Goal: Information Seeking & Learning: Learn about a topic

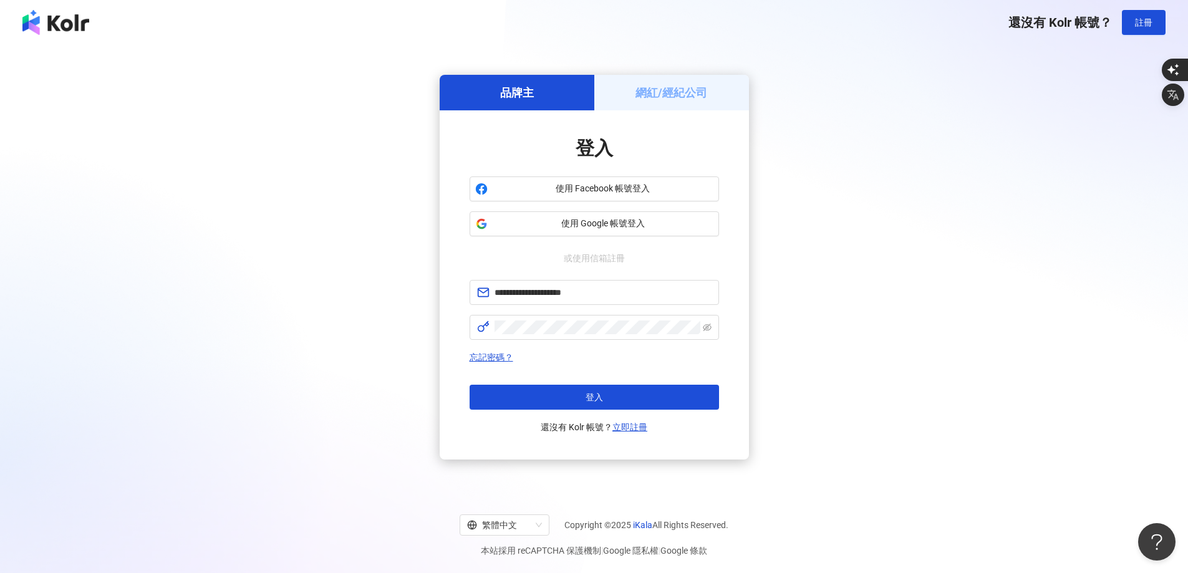
click at [538, 222] on span "使用 Google 帳號登入" at bounding box center [603, 224] width 221 height 12
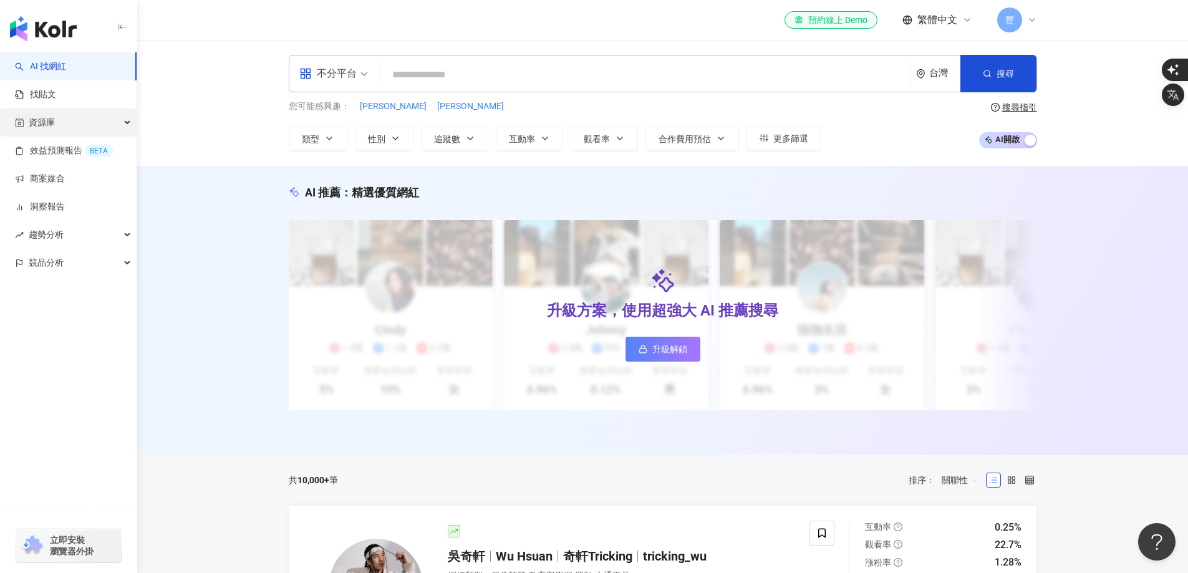
click at [70, 123] on div "資源庫" at bounding box center [68, 123] width 137 height 28
click at [65, 150] on link "網紅管理" at bounding box center [47, 151] width 35 height 12
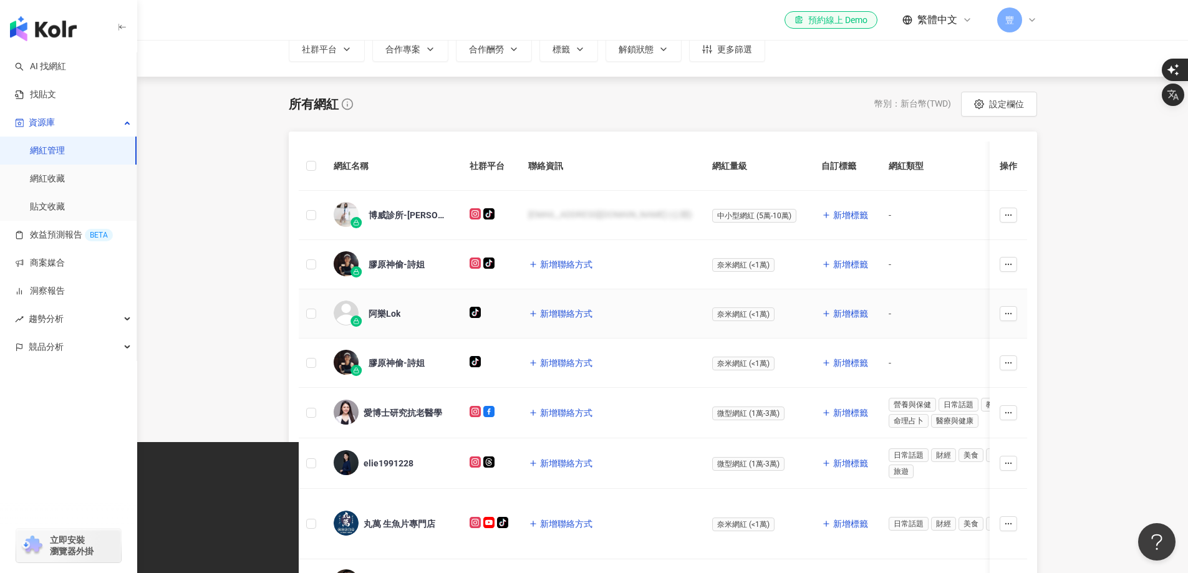
scroll to position [187, 0]
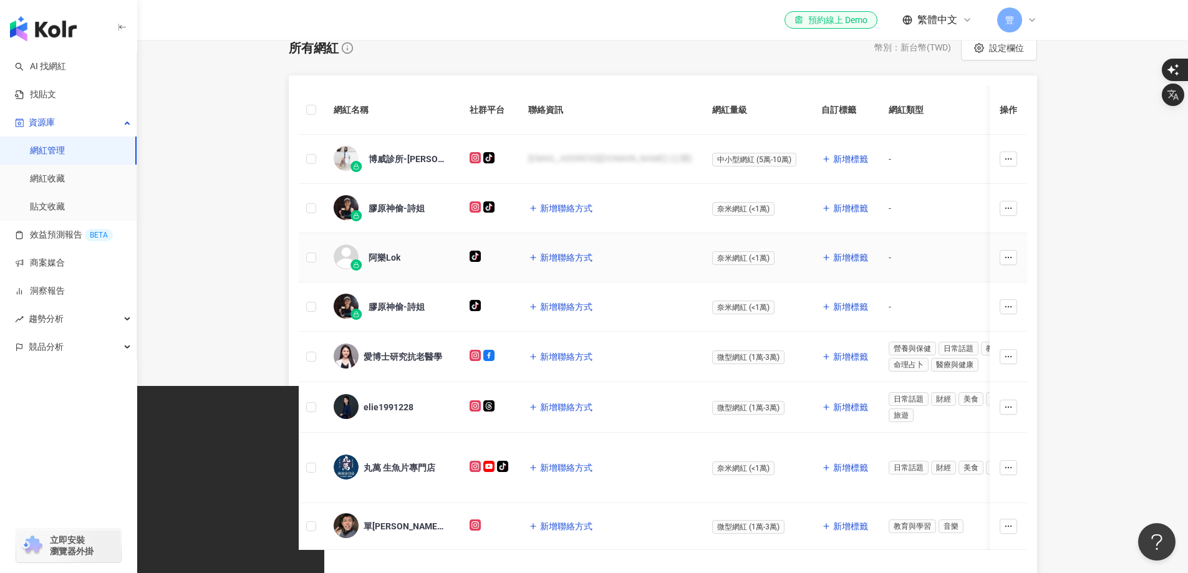
click at [422, 255] on span "阿樂Lok" at bounding box center [409, 257] width 81 height 12
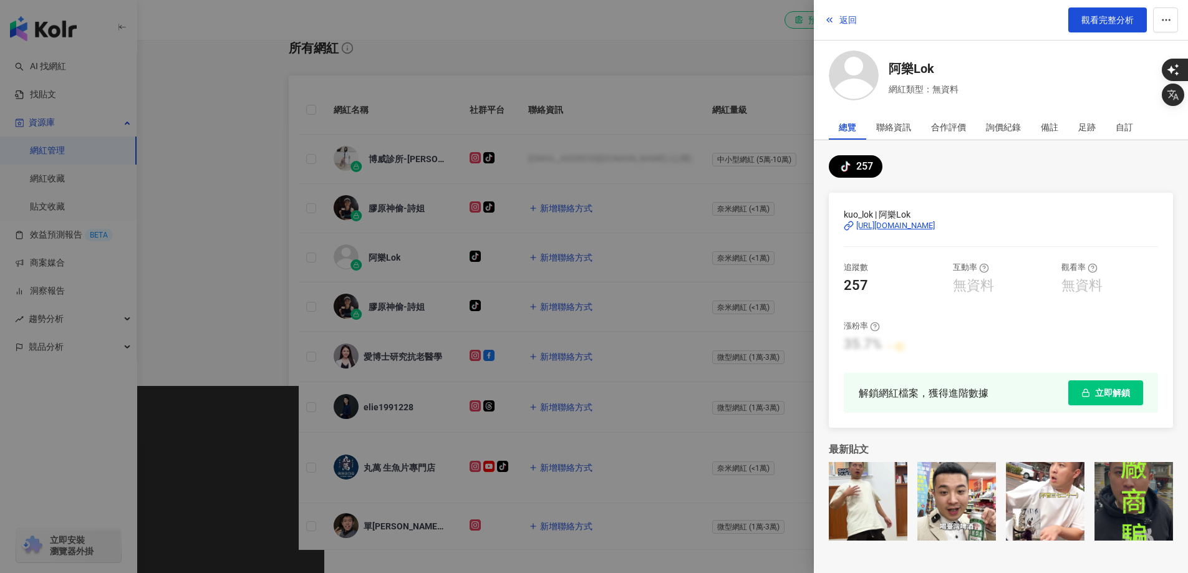
click at [748, 26] on div at bounding box center [594, 286] width 1188 height 573
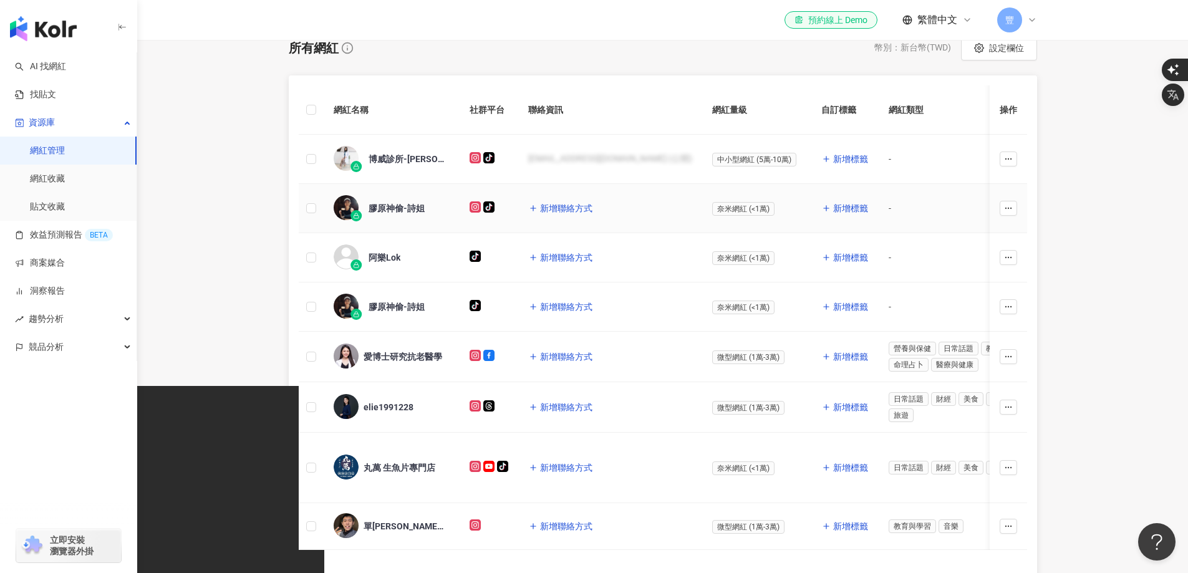
click at [398, 205] on div "膠原神偷-詩姐" at bounding box center [397, 208] width 56 height 12
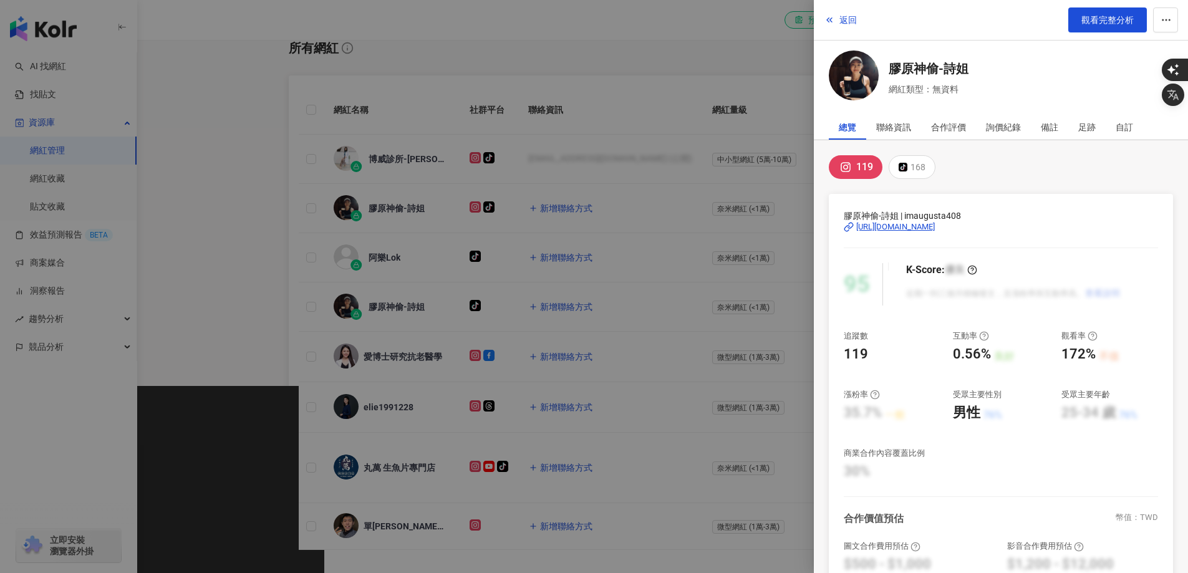
click at [770, 22] on div at bounding box center [594, 286] width 1188 height 573
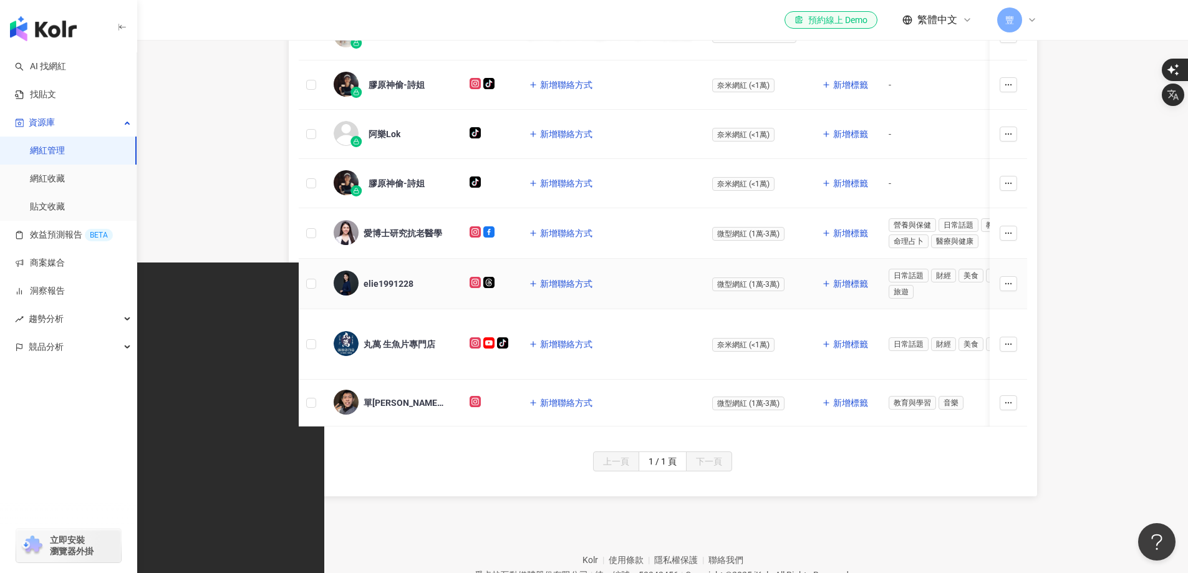
scroll to position [312, 0]
click at [402, 332] on div "丸萬 生魚片專門店" at bounding box center [392, 343] width 116 height 26
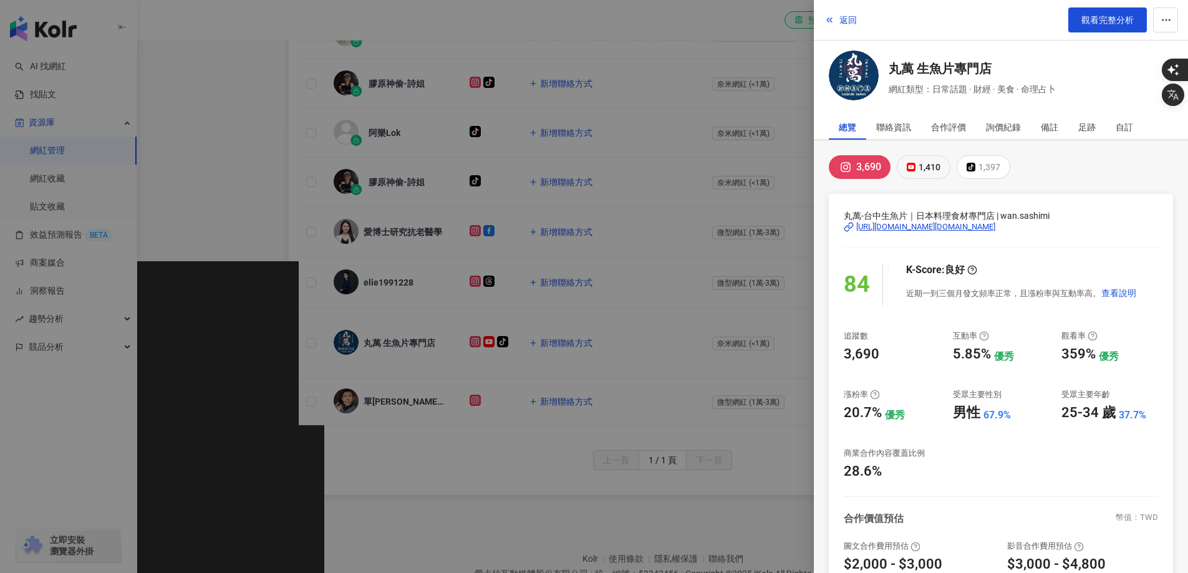
click at [931, 167] on div "1,410" at bounding box center [930, 166] width 22 height 17
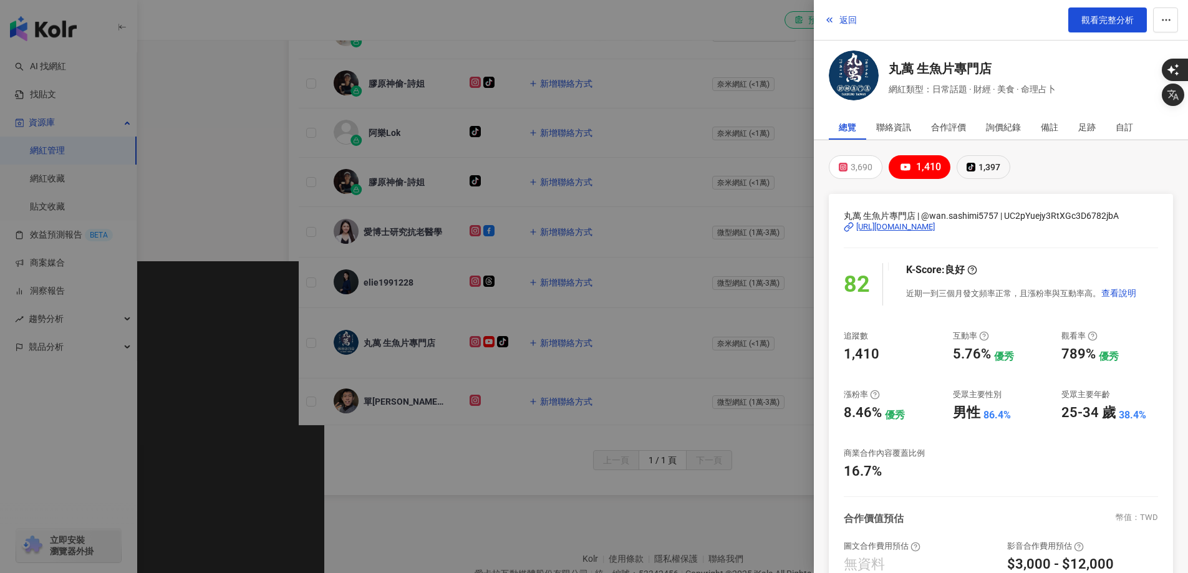
click at [995, 164] on div "1,397" at bounding box center [989, 166] width 22 height 17
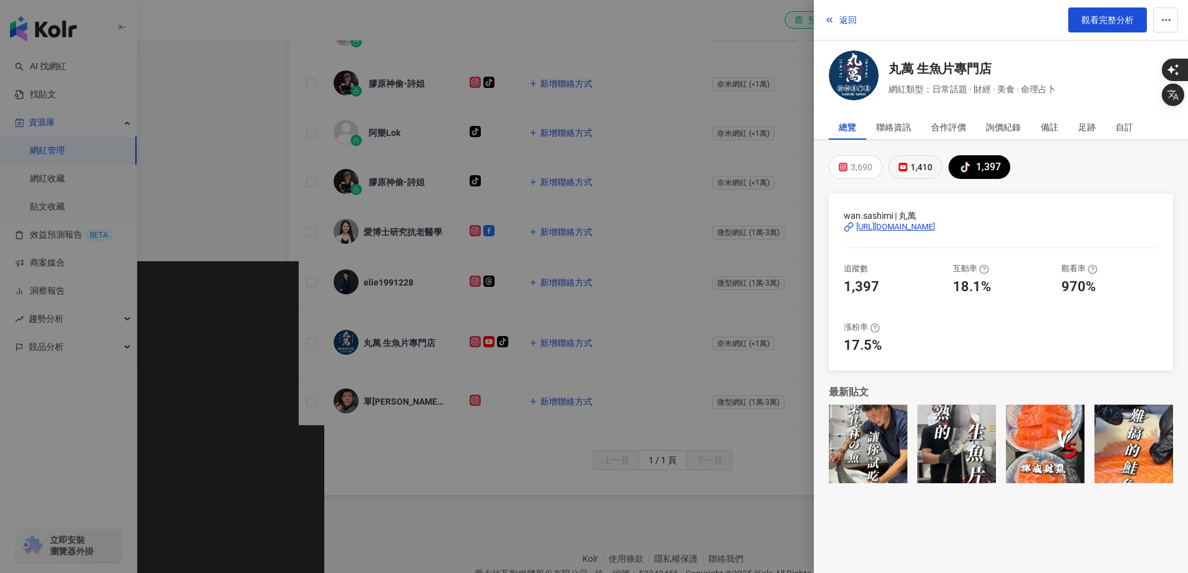
click at [930, 166] on div "1,410" at bounding box center [921, 166] width 22 height 17
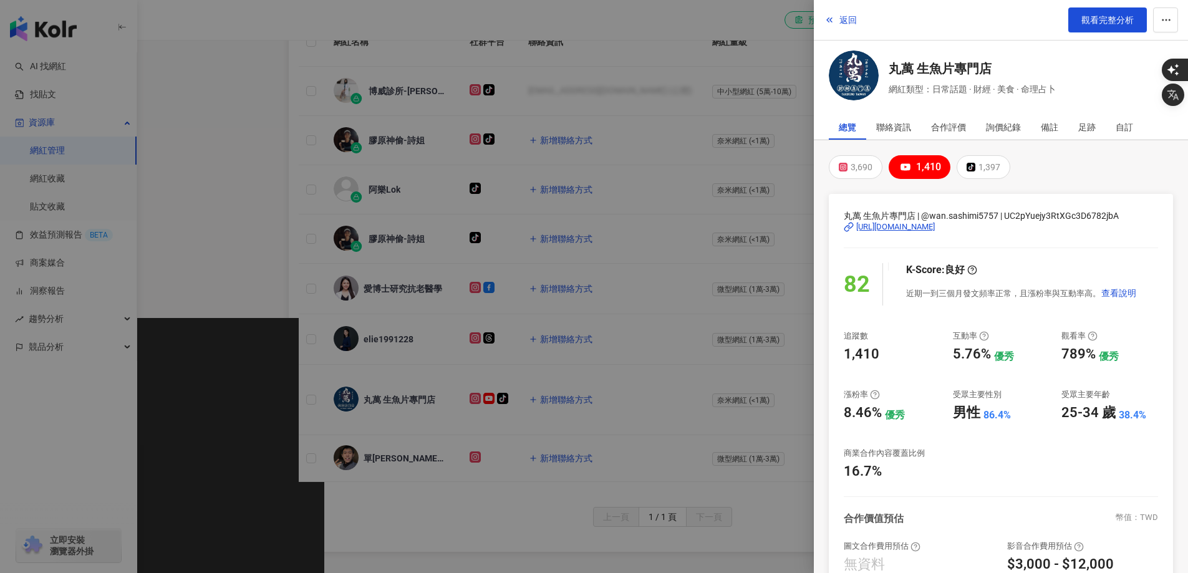
scroll to position [187, 0]
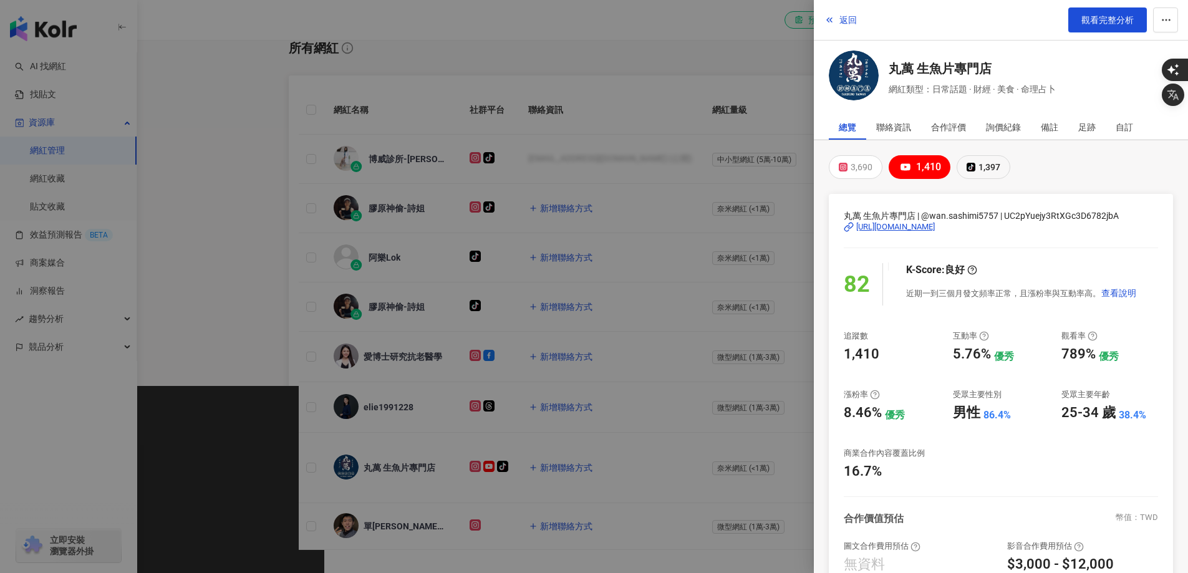
click at [985, 171] on div "1,397" at bounding box center [989, 166] width 22 height 17
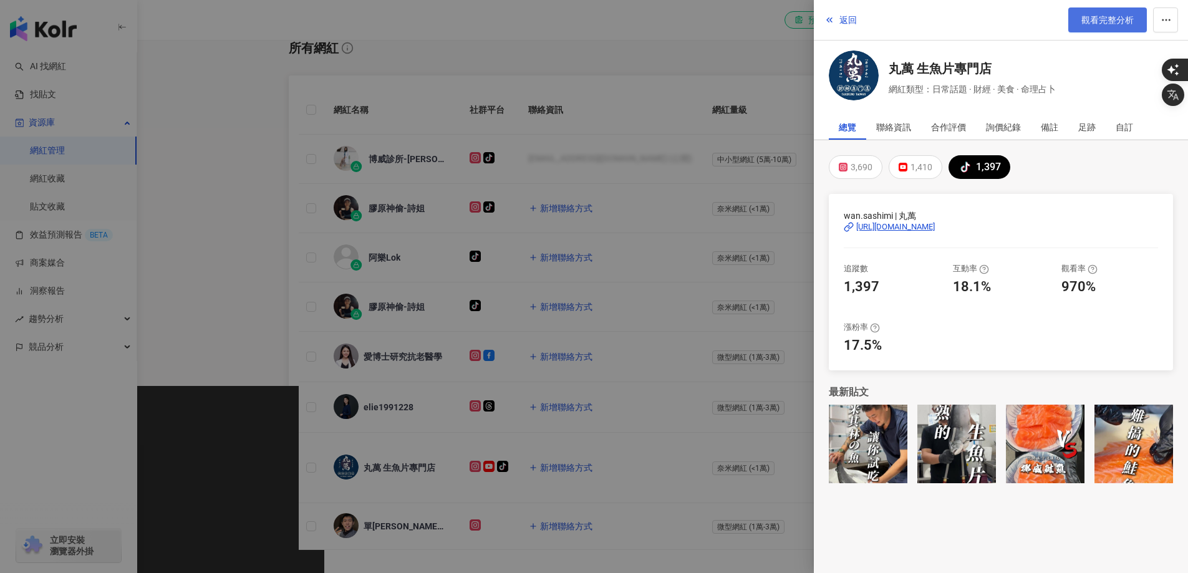
click at [1106, 22] on span "觀看完整分析" at bounding box center [1107, 20] width 52 height 10
click at [705, 57] on div at bounding box center [594, 286] width 1188 height 573
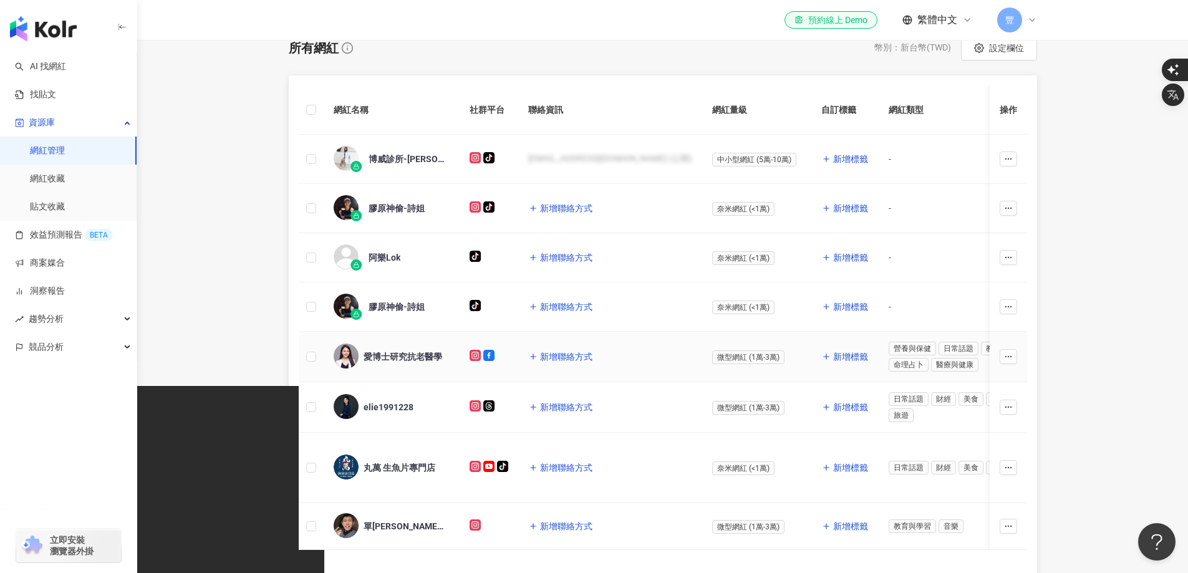
click at [395, 352] on div "愛博士研究抗老醫學" at bounding box center [403, 356] width 79 height 12
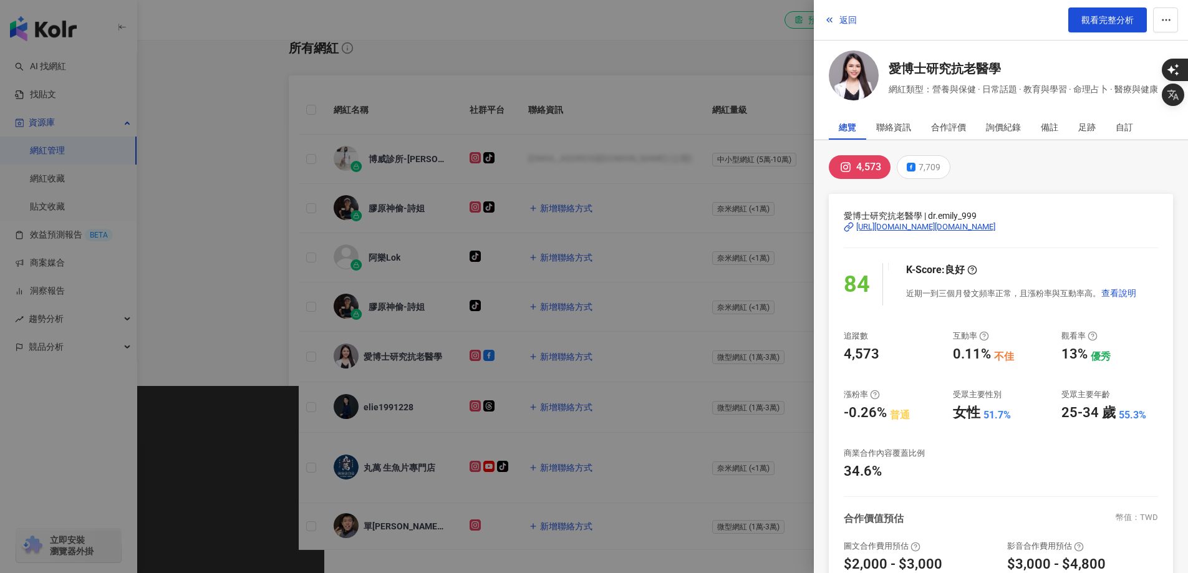
click at [739, 35] on div at bounding box center [594, 286] width 1188 height 573
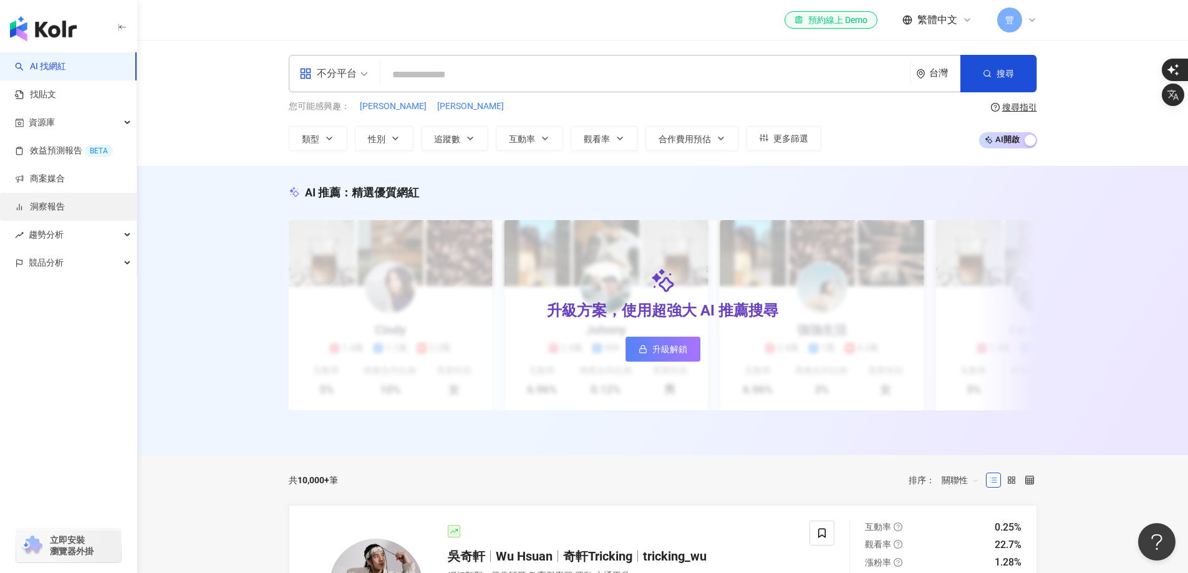
click at [65, 205] on link "洞察報告" at bounding box center [40, 207] width 50 height 12
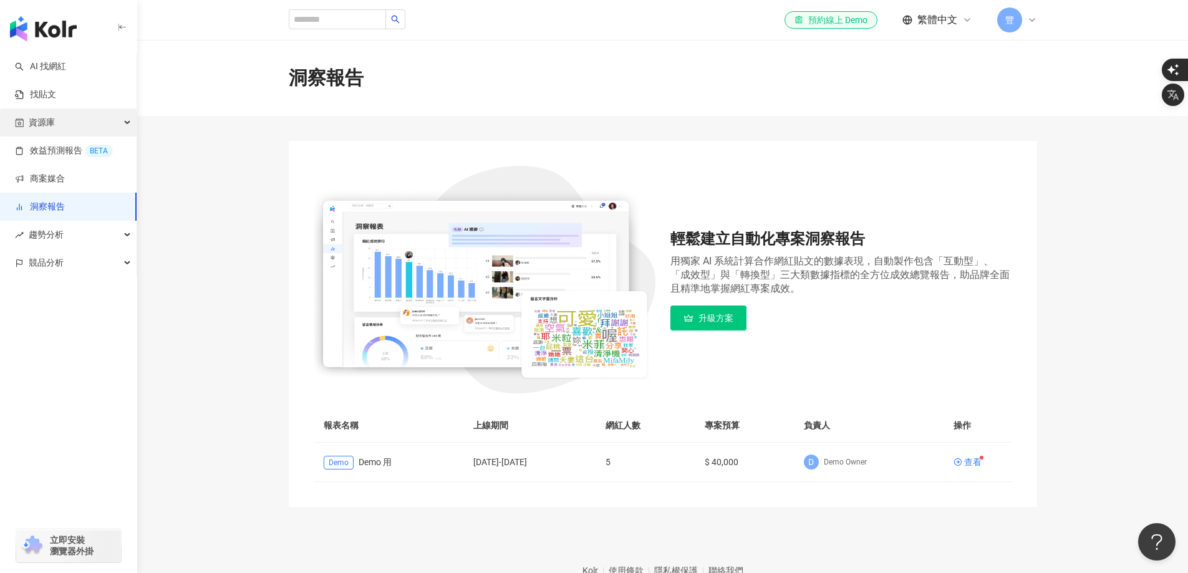
click at [67, 127] on div "資源庫" at bounding box center [68, 123] width 137 height 28
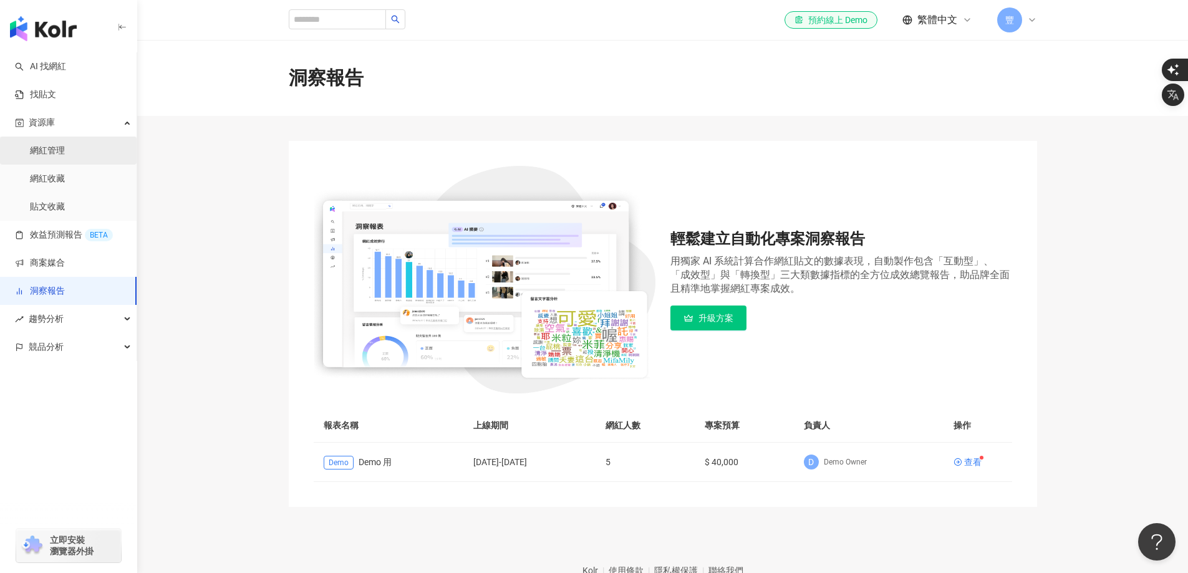
click at [65, 156] on link "網紅管理" at bounding box center [47, 151] width 35 height 12
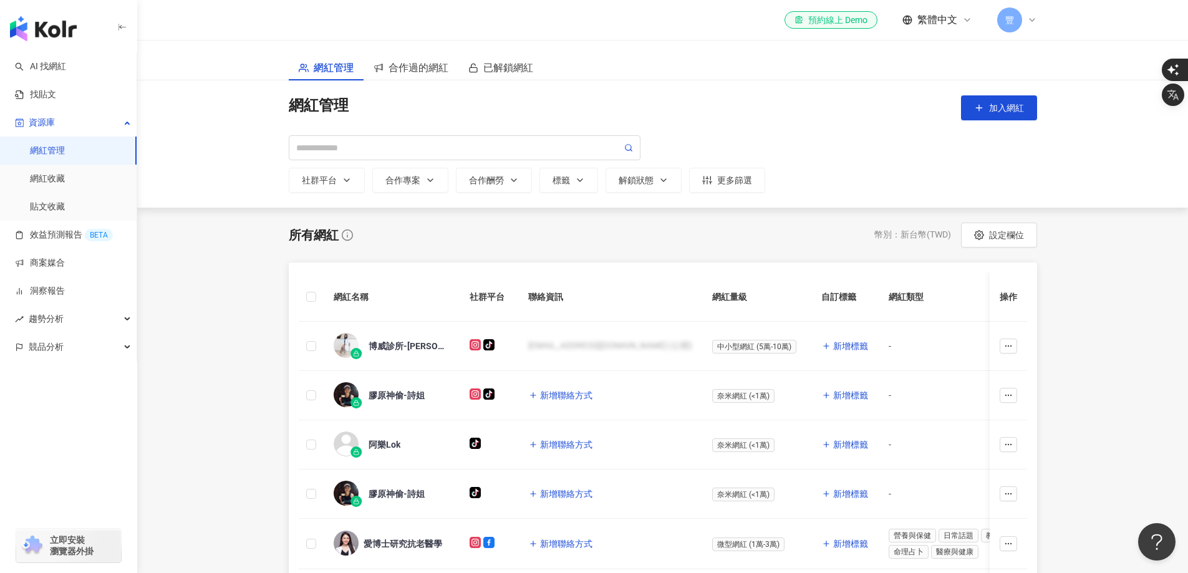
scroll to position [187, 0]
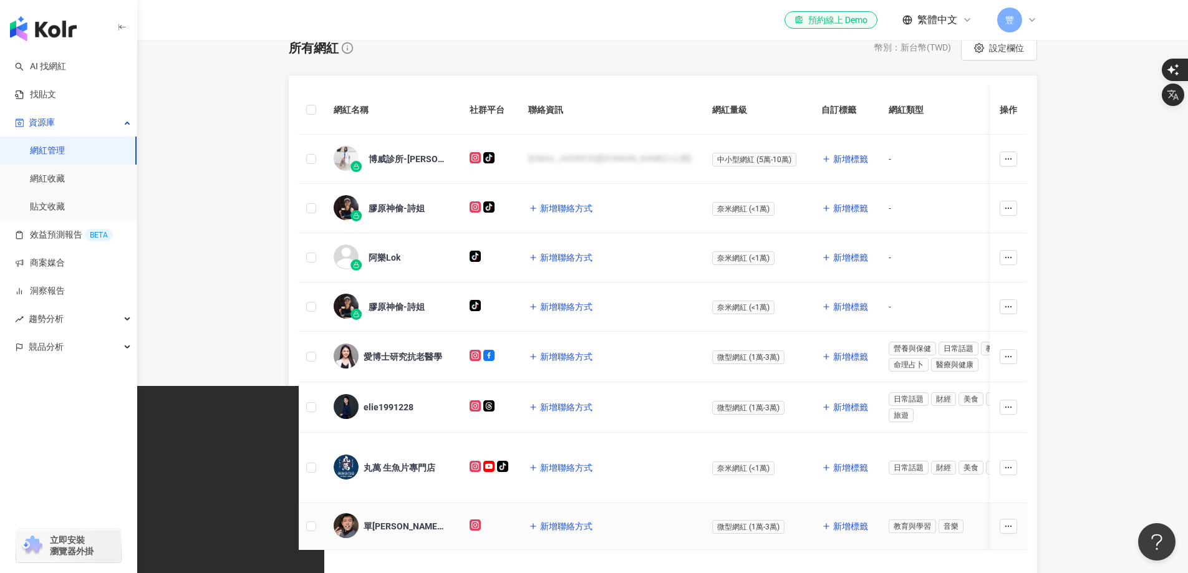
click at [412, 525] on div "單[PERSON_NAME] 最討厭彈吉他的吉他老師" at bounding box center [404, 526] width 81 height 12
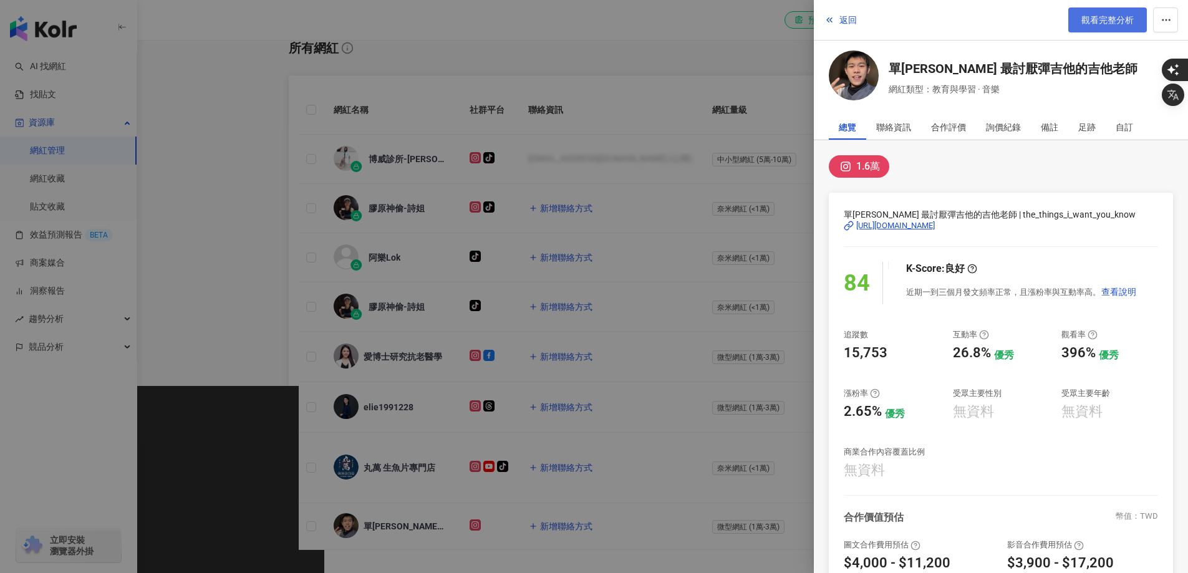
click at [1099, 19] on span "觀看完整分析" at bounding box center [1107, 20] width 52 height 10
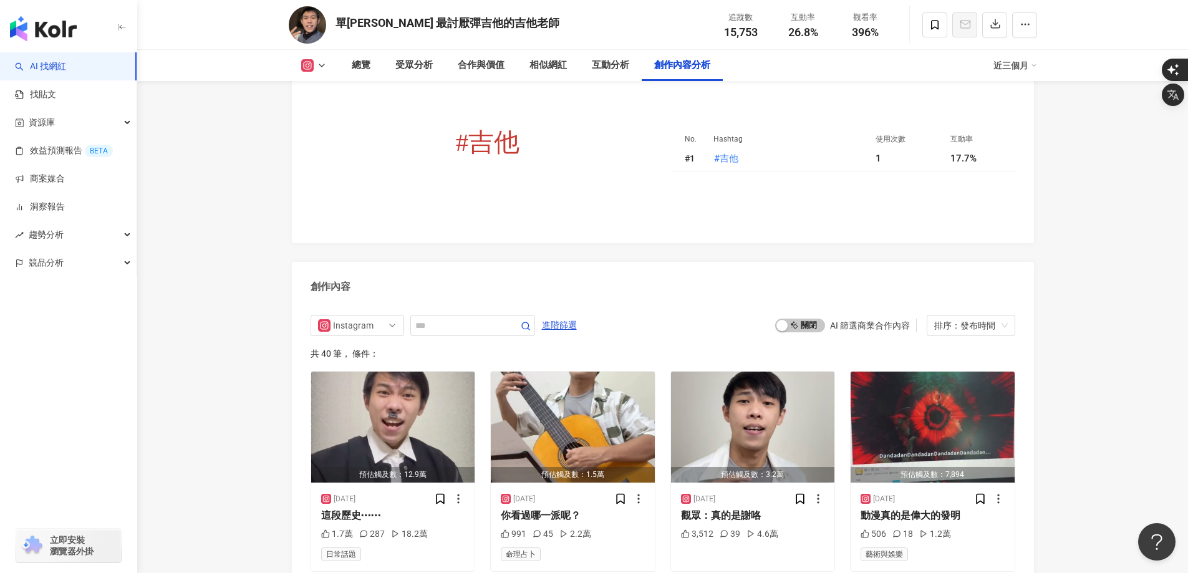
scroll to position [3555, 0]
